Goal: Transaction & Acquisition: Purchase product/service

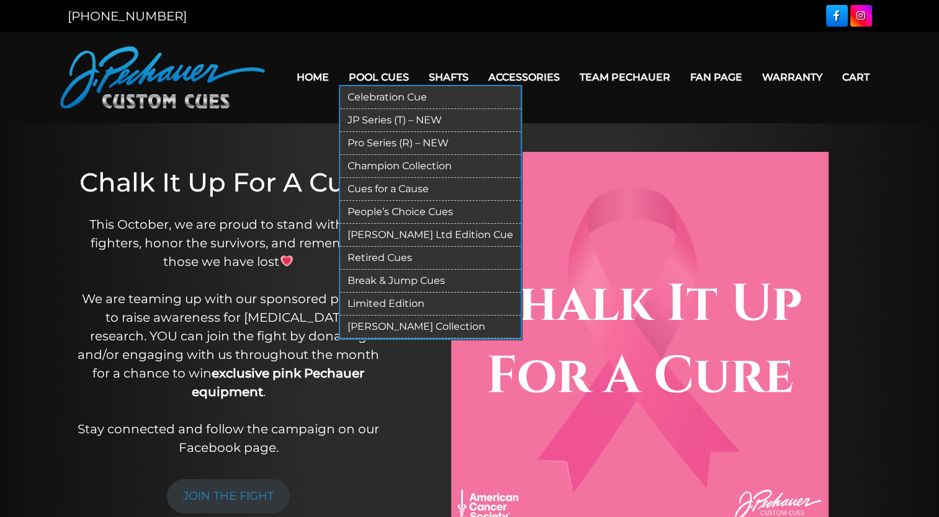
click at [407, 148] on link "Pro Series (R) – NEW" at bounding box center [430, 143] width 181 height 23
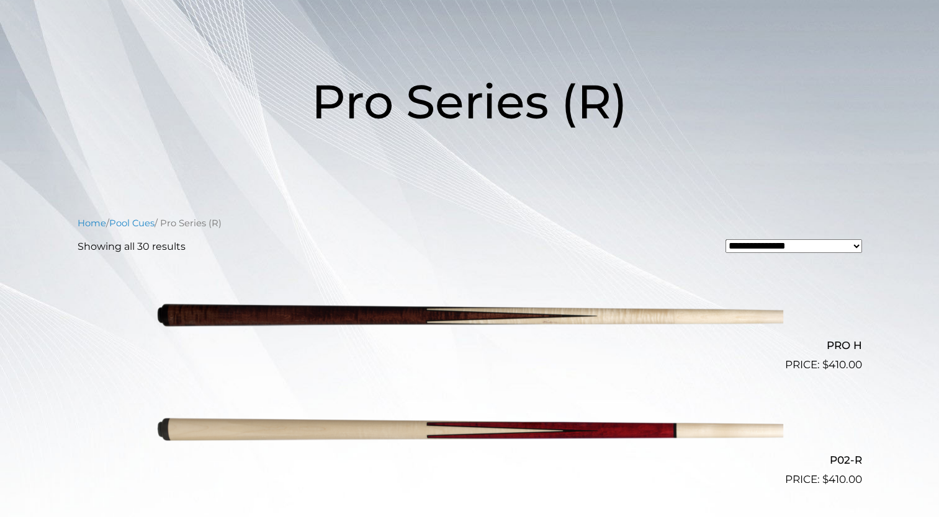
scroll to position [141, 0]
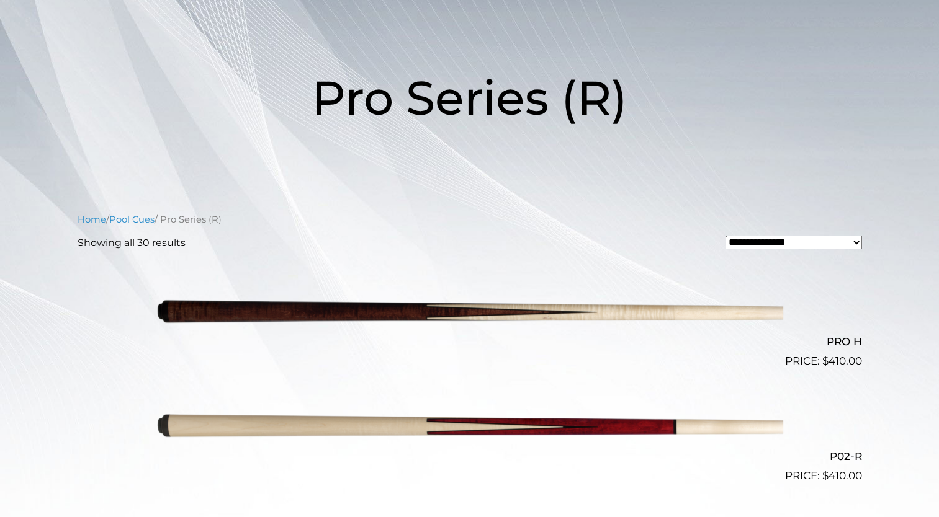
drag, startPoint x: 184, startPoint y: 221, endPoint x: 208, endPoint y: 217, distance: 25.2
click at [208, 217] on nav "Home / Pool Cues / Pro Series (R)" at bounding box center [470, 220] width 784 height 14
click at [213, 217] on nav "Home / Pool Cues / Pro Series (R)" at bounding box center [470, 220] width 784 height 14
click at [215, 222] on nav "Home / Pool Cues / Pro Series (R)" at bounding box center [470, 220] width 784 height 14
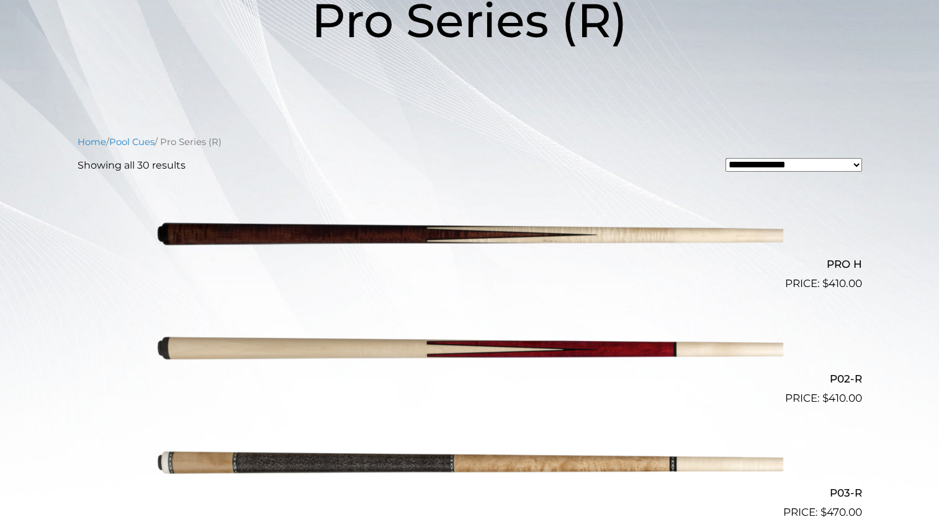
scroll to position [219, 0]
